Goal: Feedback & Contribution: Leave review/rating

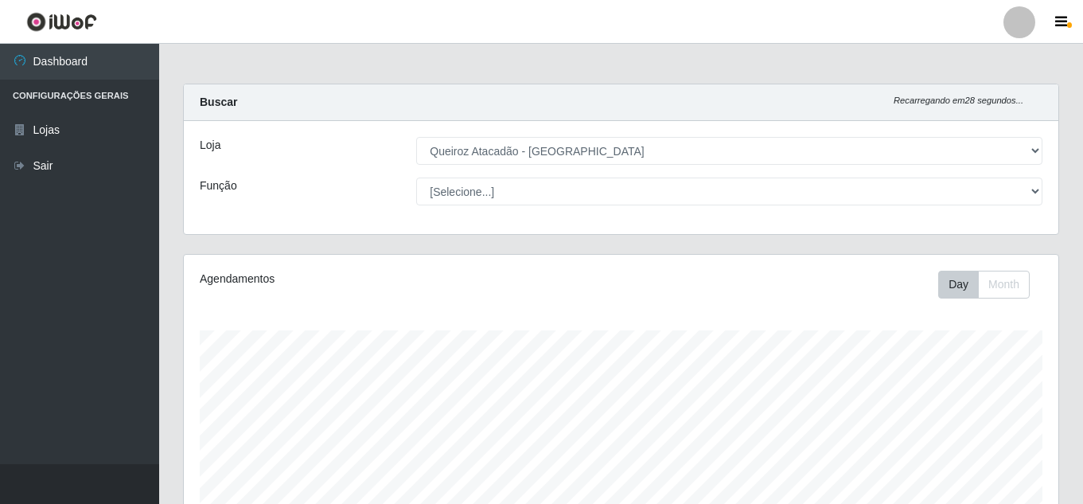
select select "225"
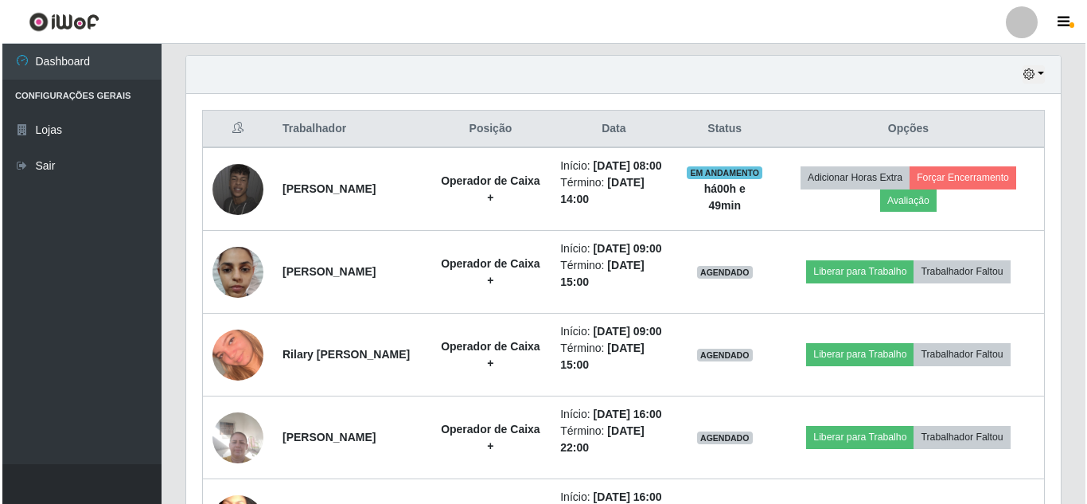
scroll to position [544, 0]
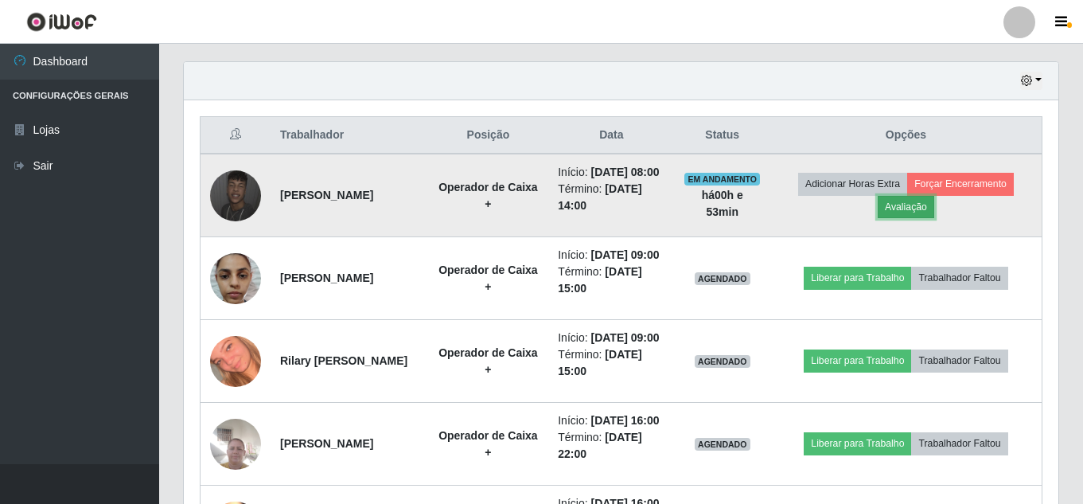
click at [933, 213] on button "Avaliação" at bounding box center [906, 207] width 57 height 22
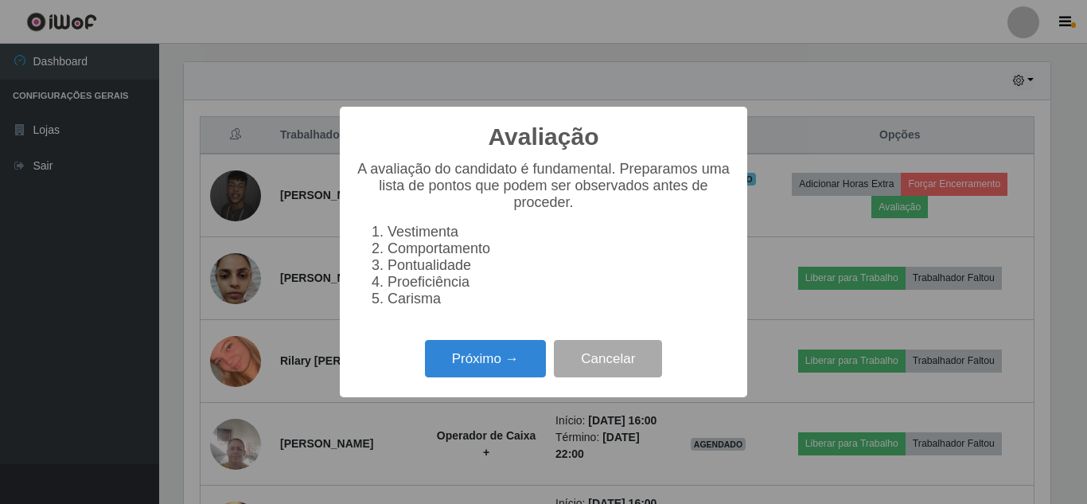
scroll to position [330, 867]
click at [534, 371] on button "Próximo →" at bounding box center [485, 358] width 121 height 37
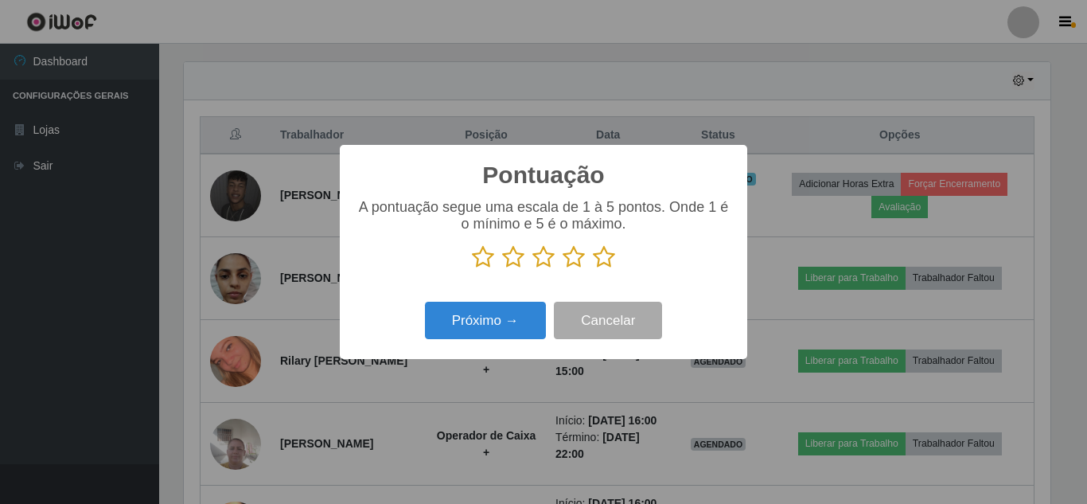
click at [607, 259] on icon at bounding box center [604, 257] width 22 height 24
click at [593, 269] on input "radio" at bounding box center [593, 269] width 0 height 0
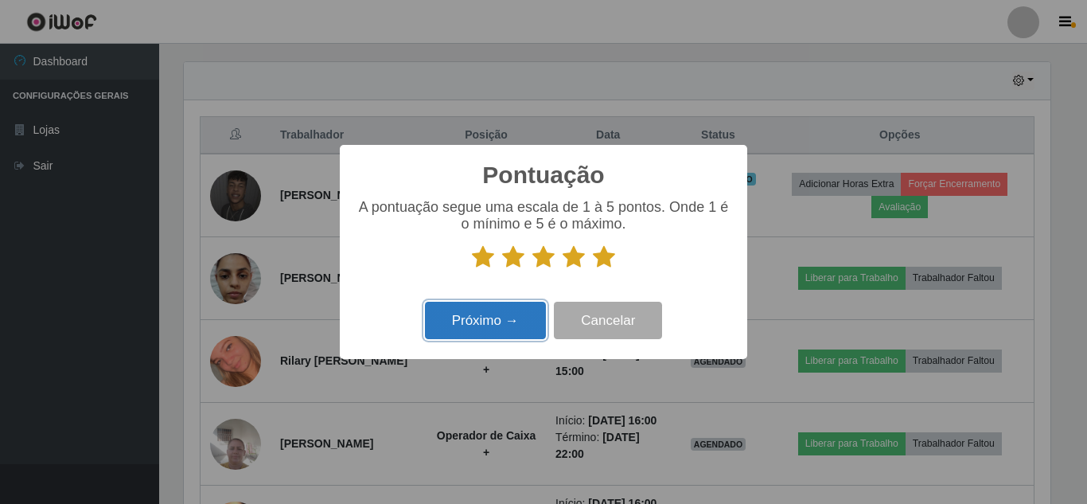
click at [517, 320] on button "Próximo →" at bounding box center [485, 320] width 121 height 37
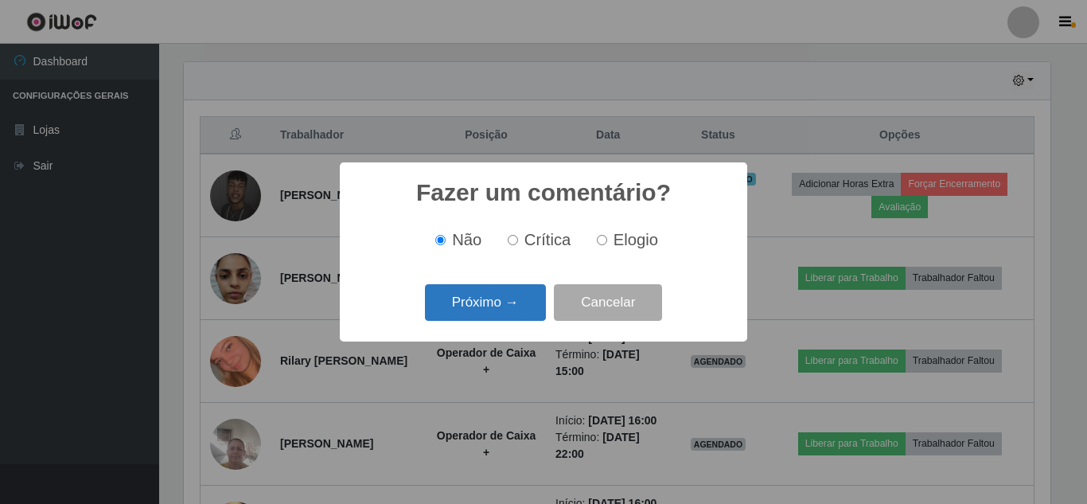
click at [514, 314] on button "Próximo →" at bounding box center [485, 302] width 121 height 37
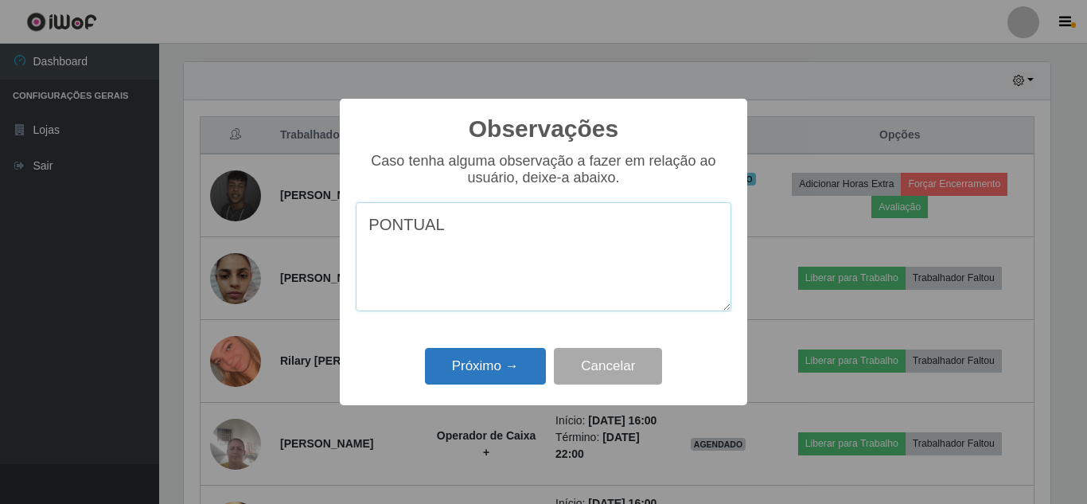
type textarea "PONTUAL"
click at [474, 363] on button "Próximo →" at bounding box center [485, 366] width 121 height 37
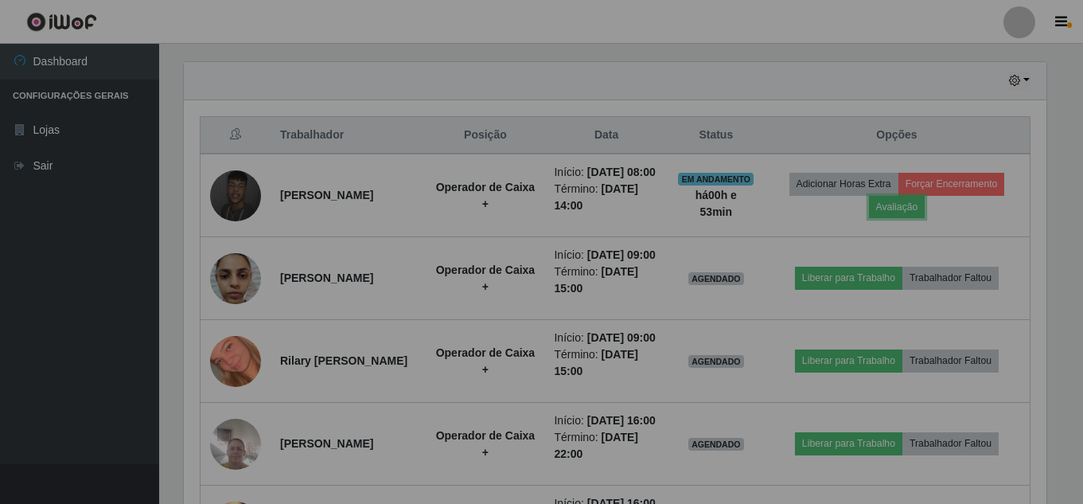
scroll to position [330, 875]
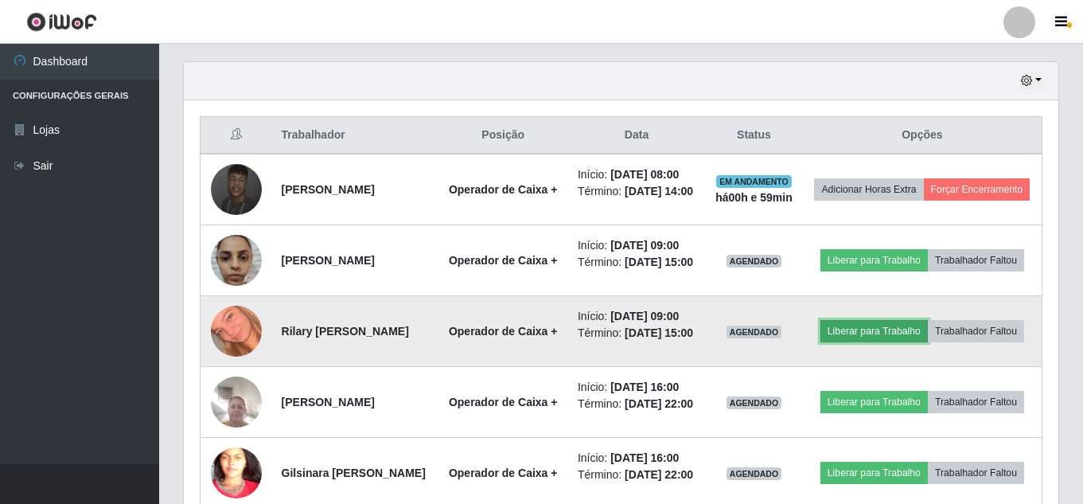
click at [911, 342] on button "Liberar para Trabalho" at bounding box center [874, 331] width 107 height 22
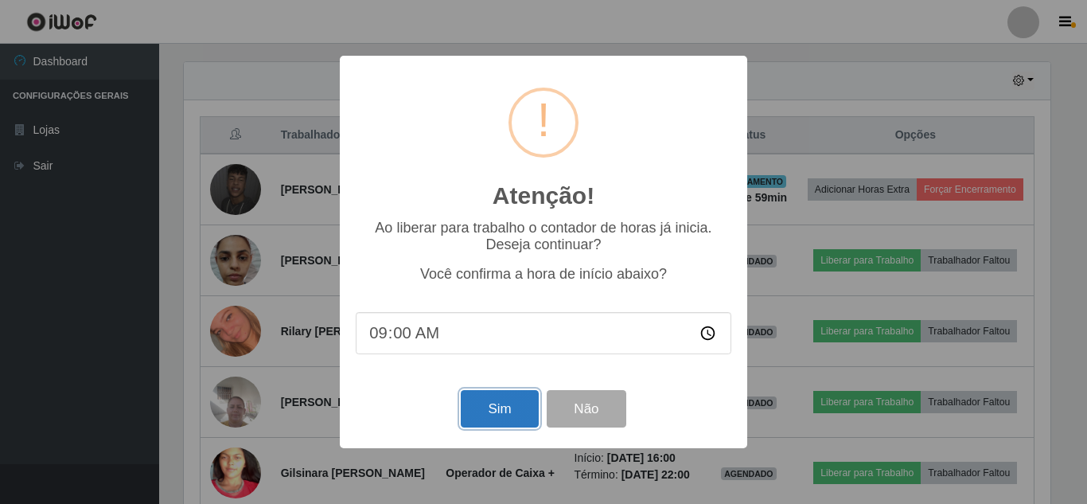
click at [497, 408] on button "Sim" at bounding box center [499, 408] width 77 height 37
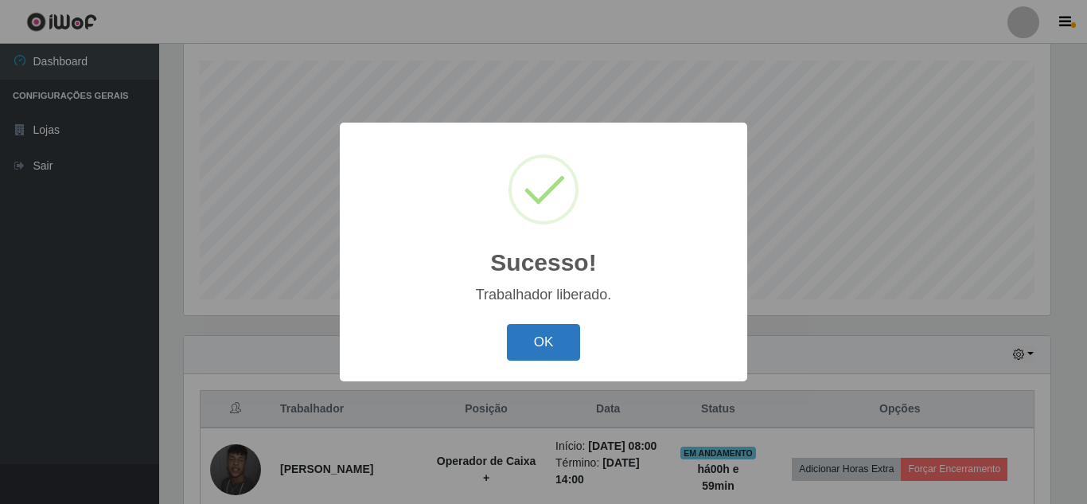
click at [565, 337] on button "OK" at bounding box center [544, 342] width 74 height 37
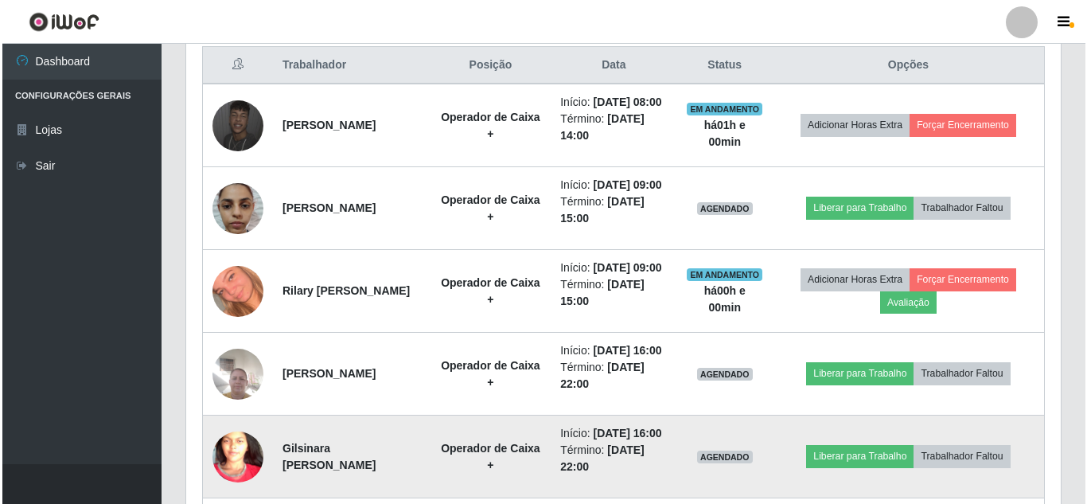
scroll to position [628, 0]
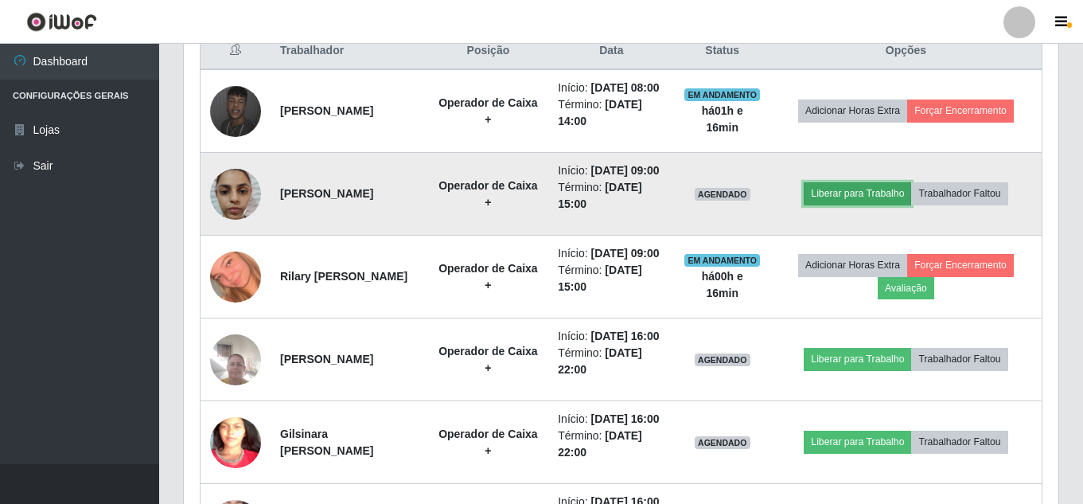
click at [851, 205] on button "Liberar para Trabalho" at bounding box center [857, 193] width 107 height 22
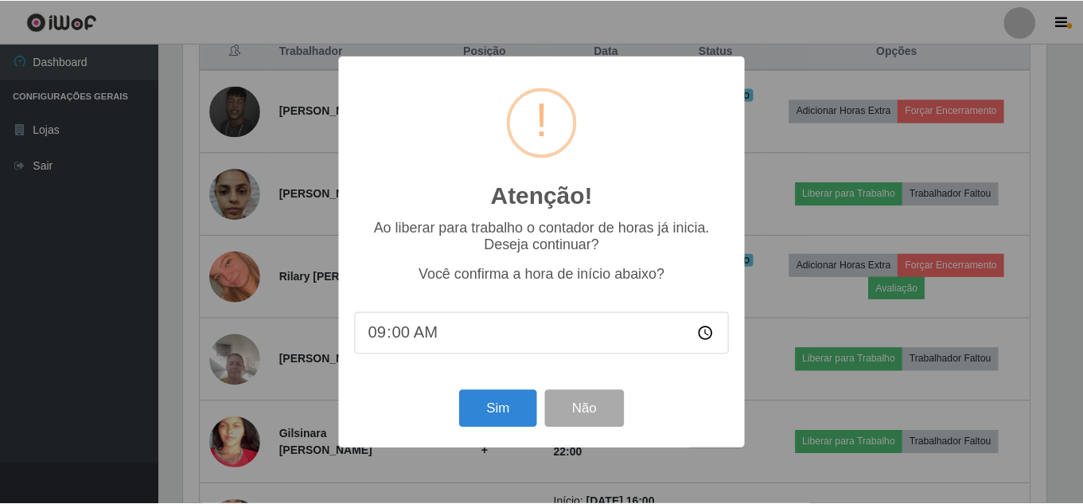
scroll to position [330, 867]
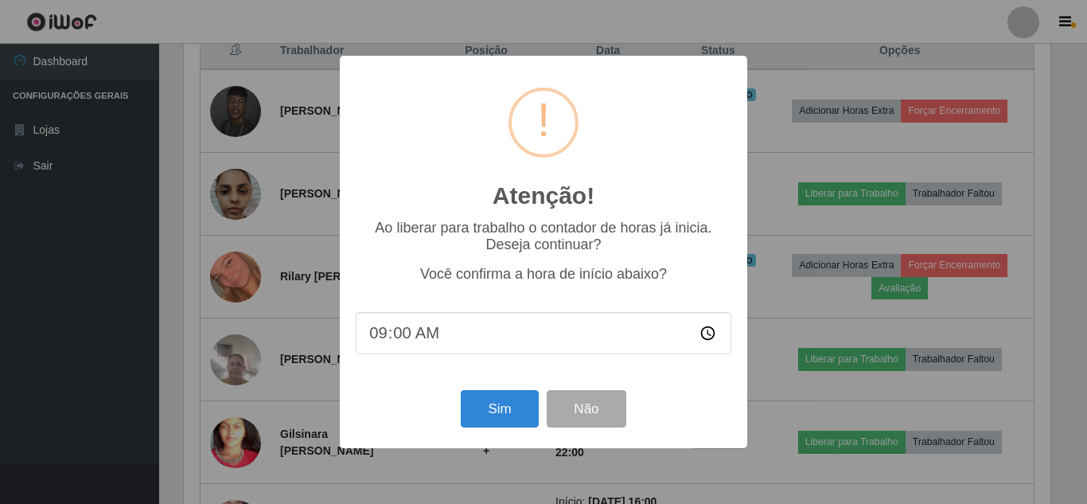
click at [435, 334] on input "09:00" at bounding box center [544, 333] width 376 height 42
click at [398, 338] on input "09:00" at bounding box center [544, 333] width 376 height 42
type input "09:16"
click at [489, 407] on button "Sim" at bounding box center [499, 408] width 77 height 37
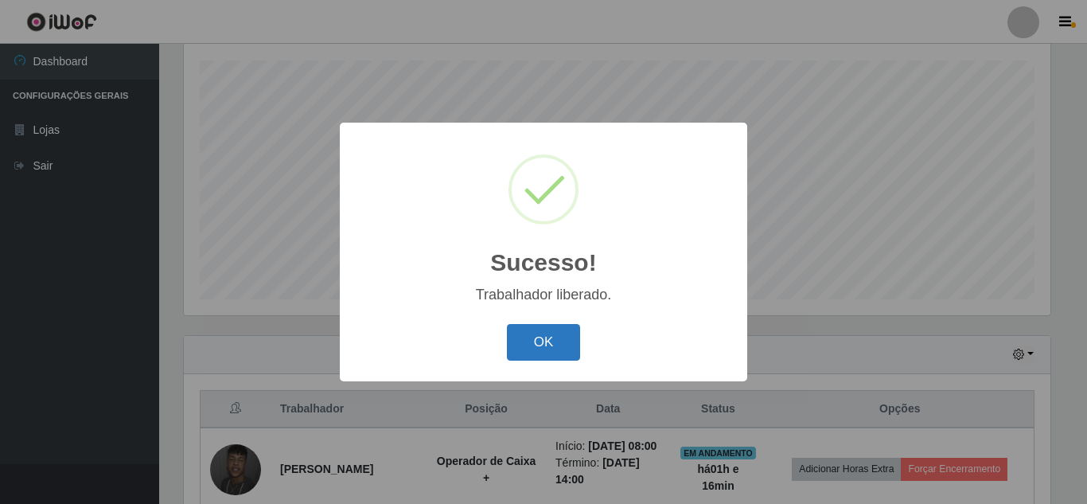
click at [542, 338] on button "OK" at bounding box center [544, 342] width 74 height 37
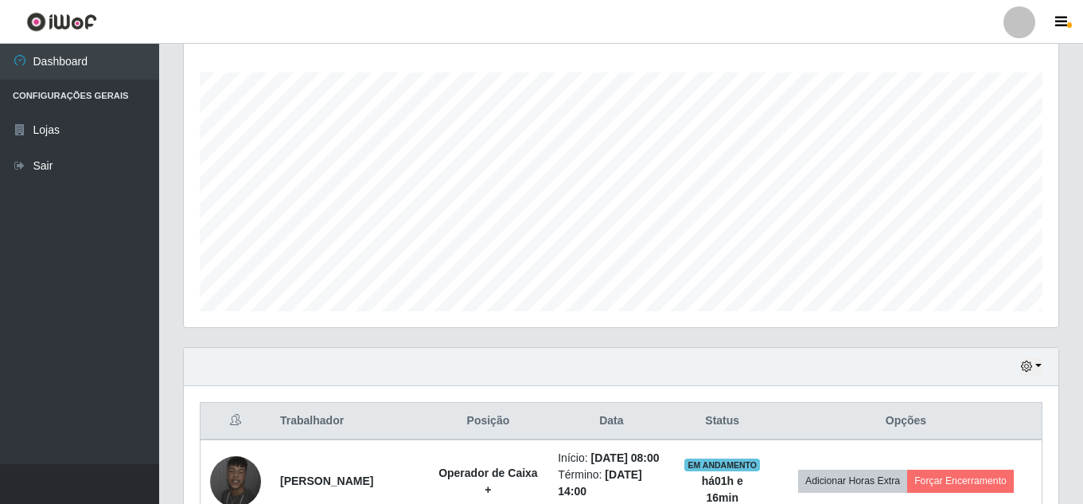
scroll to position [249, 0]
